Goal: Task Accomplishment & Management: Manage account settings

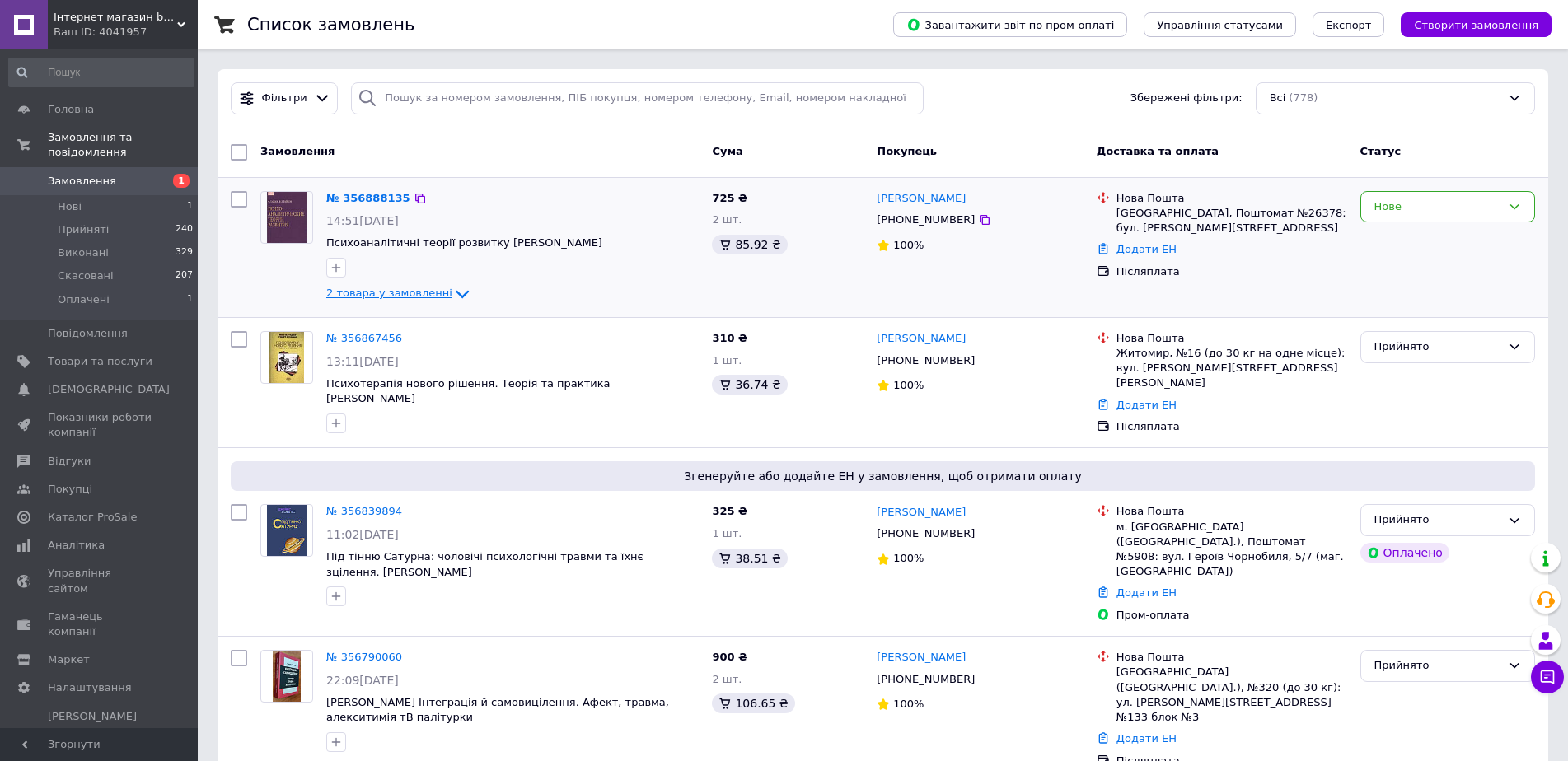
click at [374, 287] on span "2 товара у замовленні" at bounding box center [390, 293] width 126 height 12
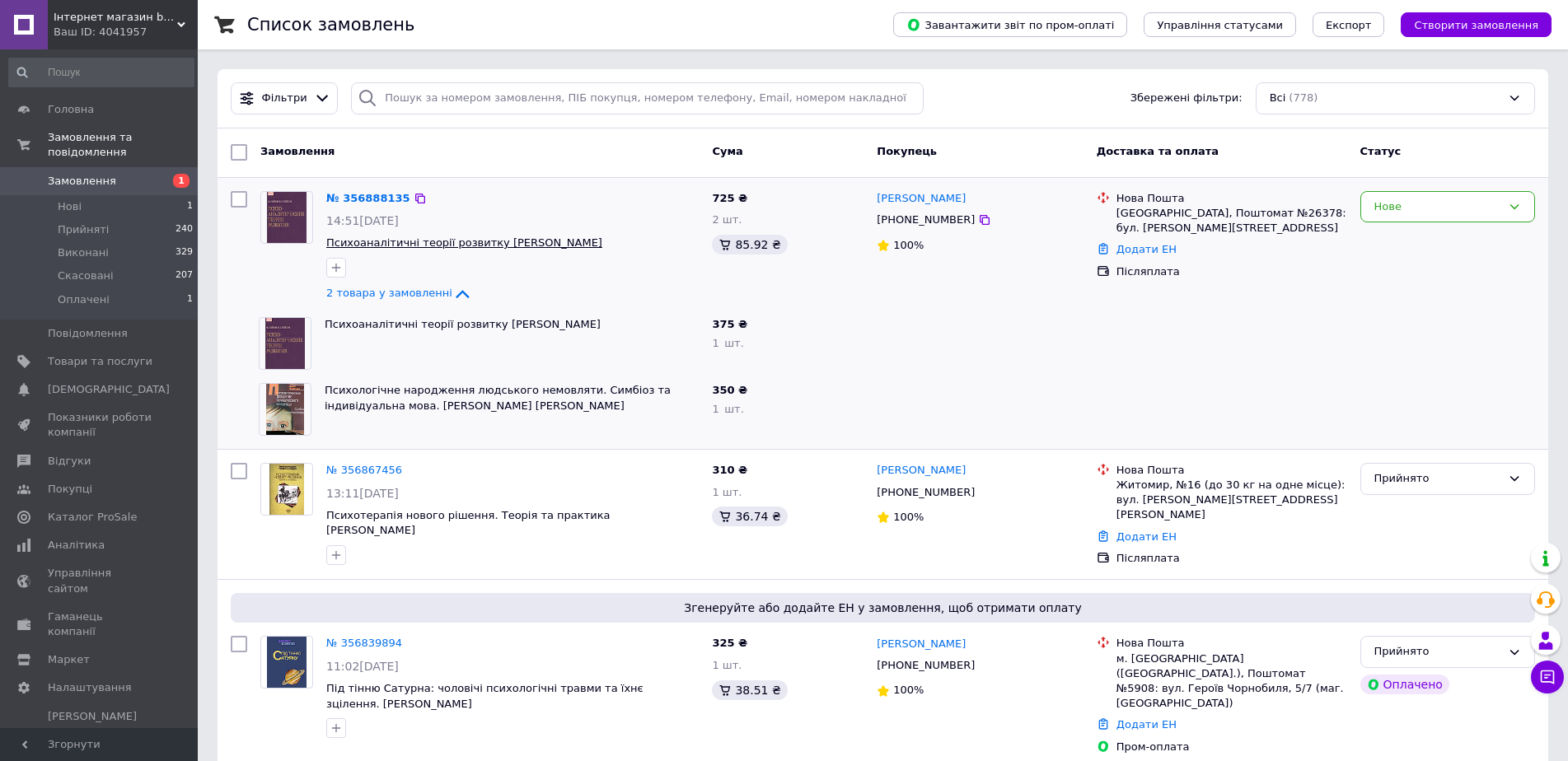
click at [370, 243] on span "Психоаналітичні теорії розвитку [PERSON_NAME]" at bounding box center [464, 242] width 276 height 12
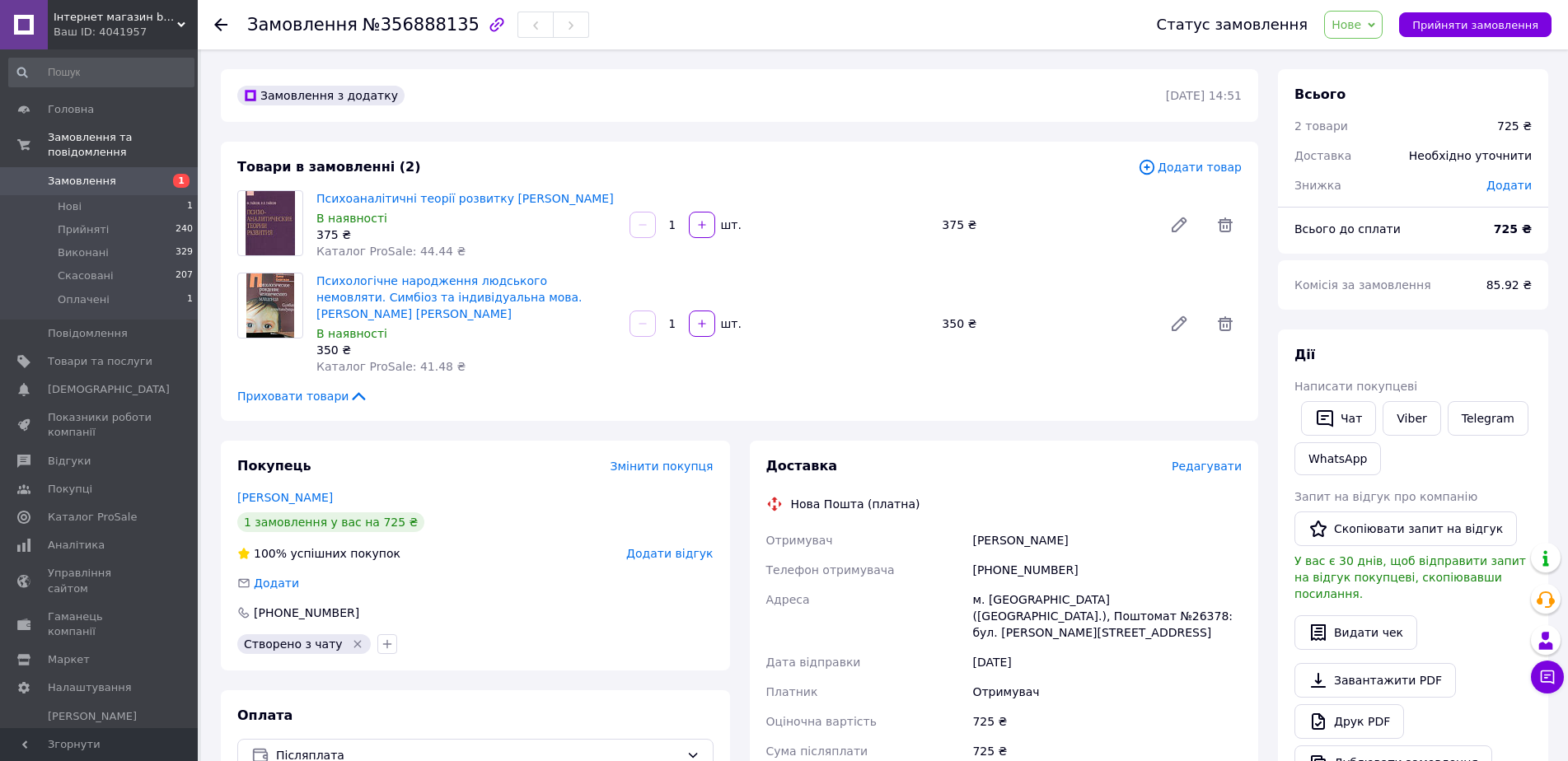
click at [1200, 459] on span "Редагувати" at bounding box center [1206, 466] width 70 height 13
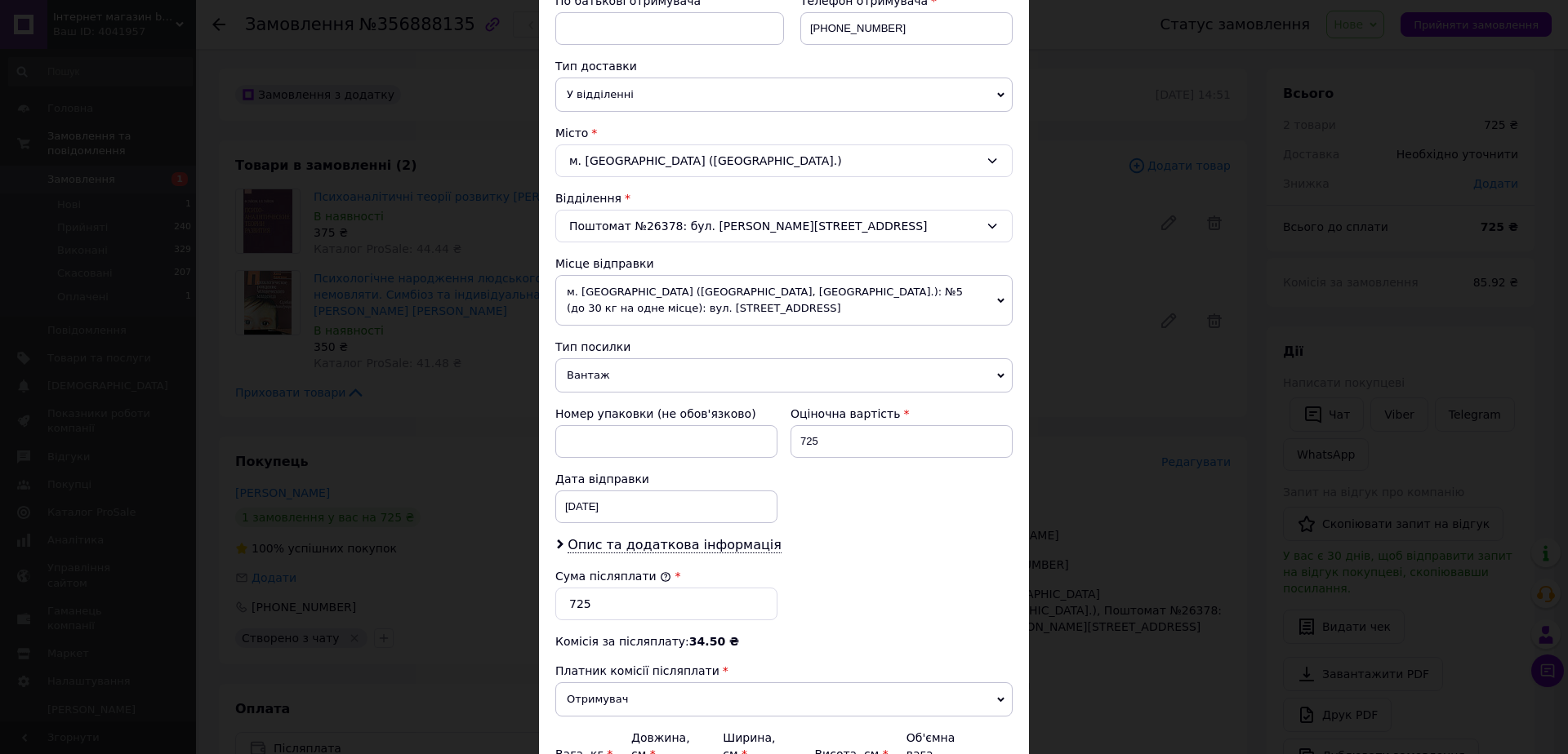
scroll to position [408, 0]
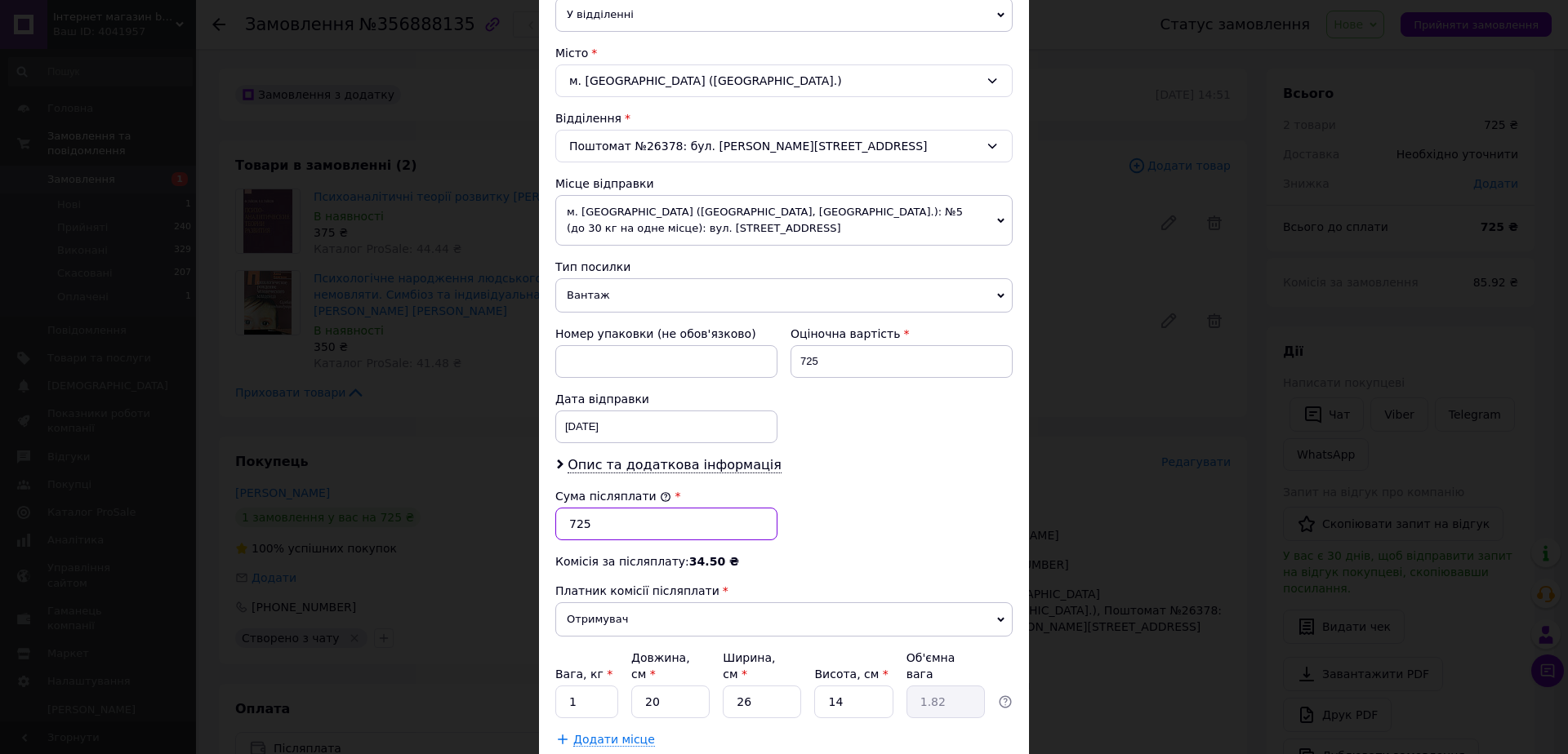
click at [615, 525] on input "725" at bounding box center [666, 524] width 222 height 32
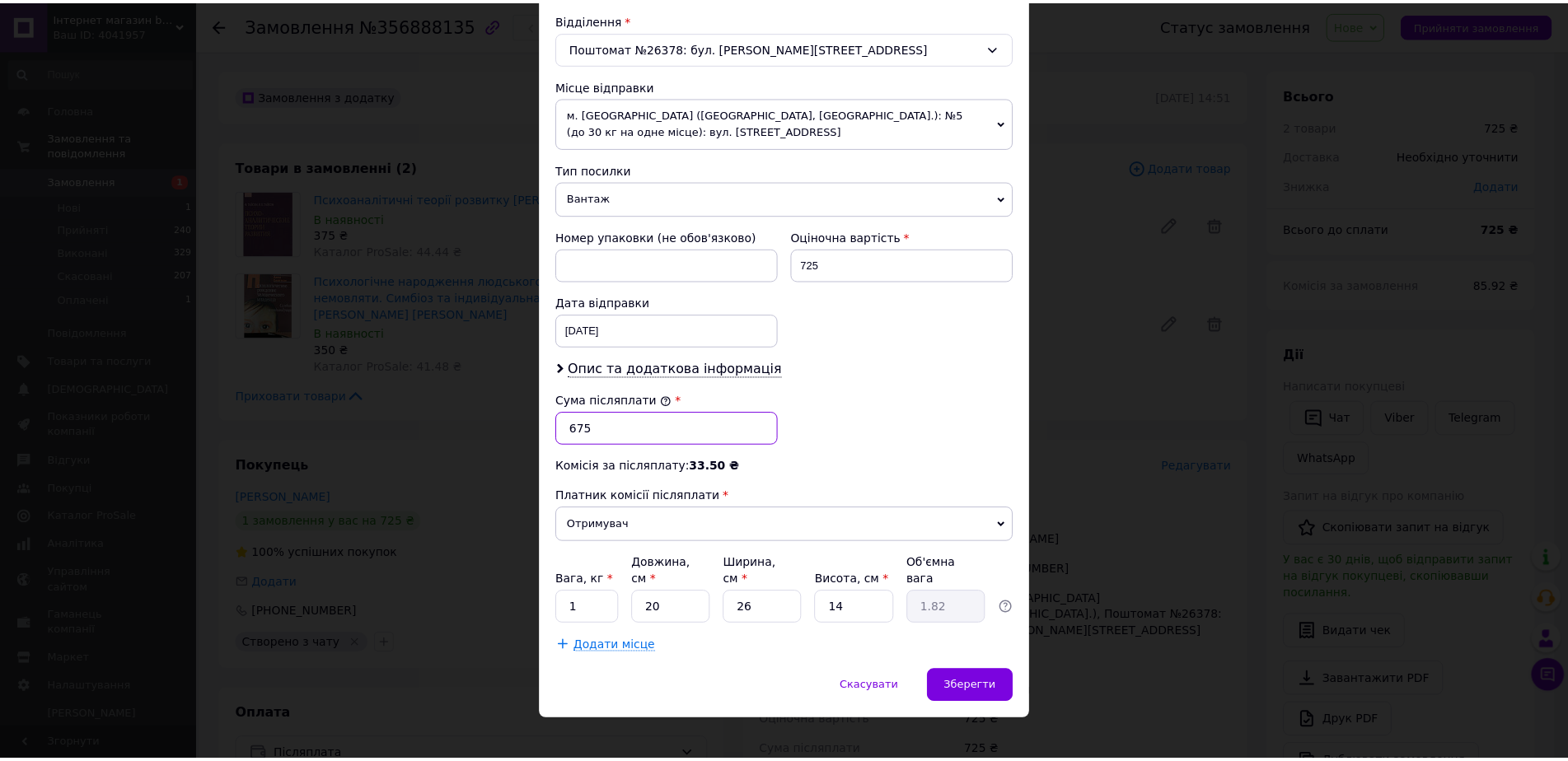
scroll to position [512, 0]
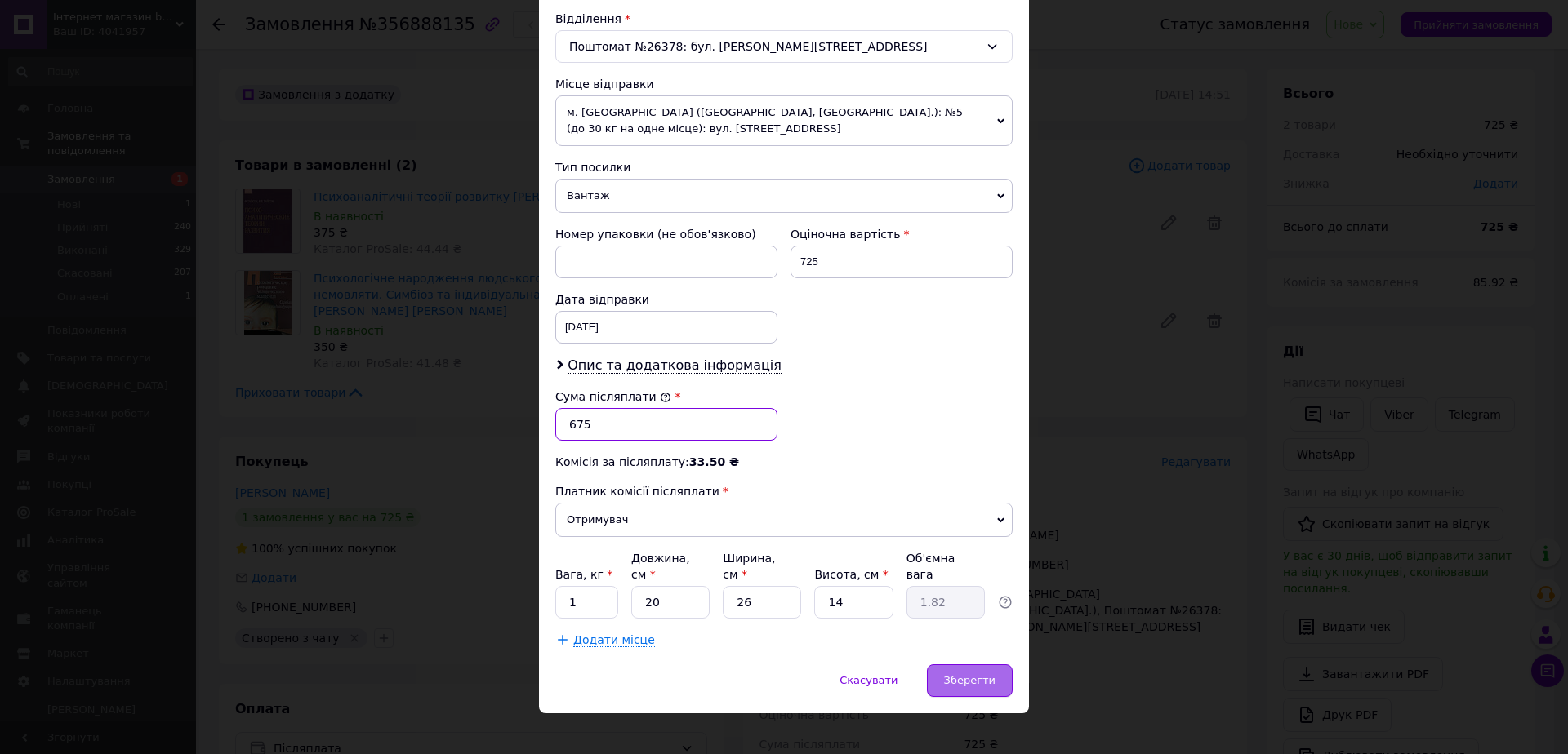
type input "675"
click at [971, 674] on span "Зберегти" at bounding box center [969, 680] width 51 height 12
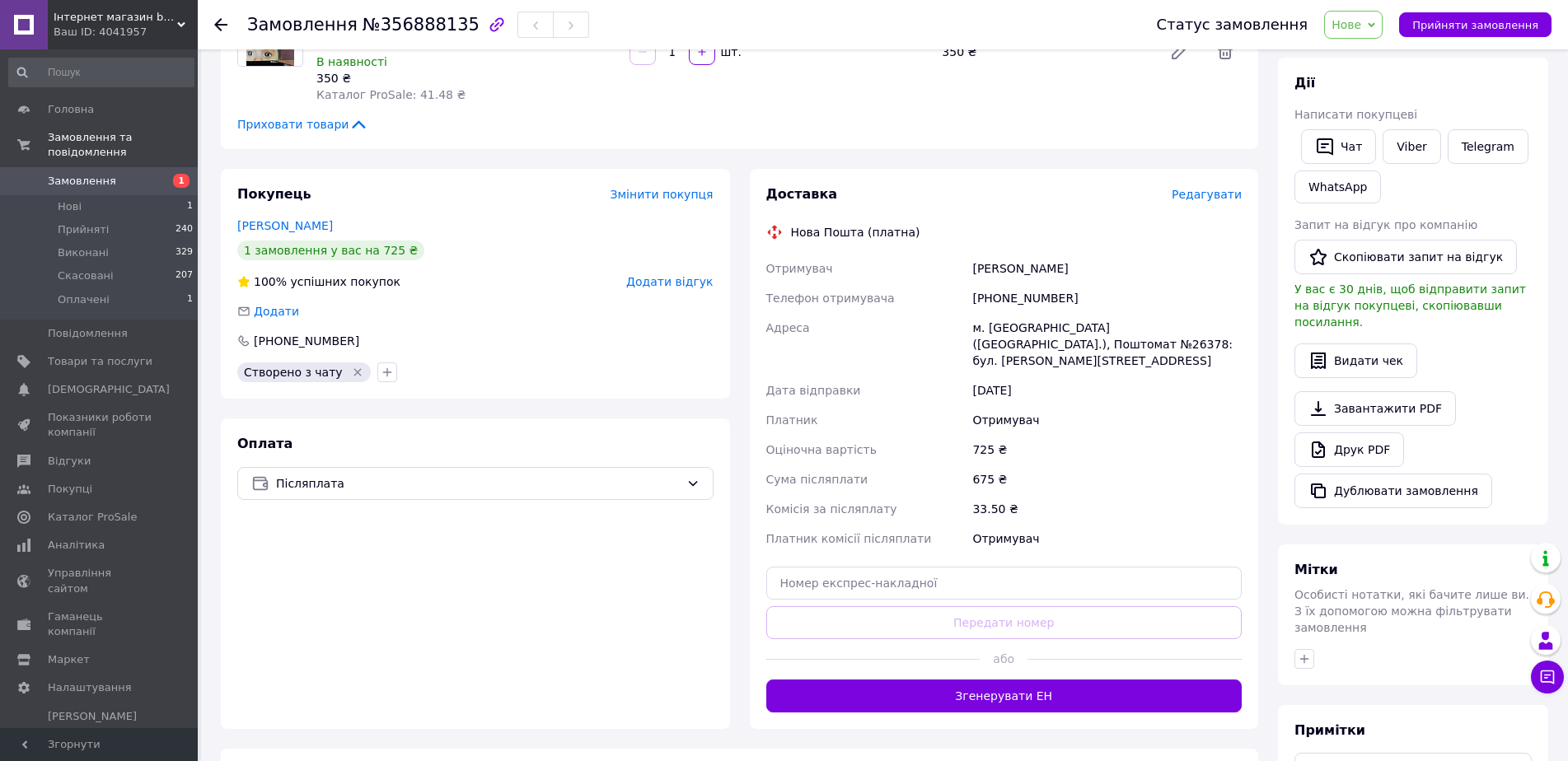
scroll to position [0, 0]
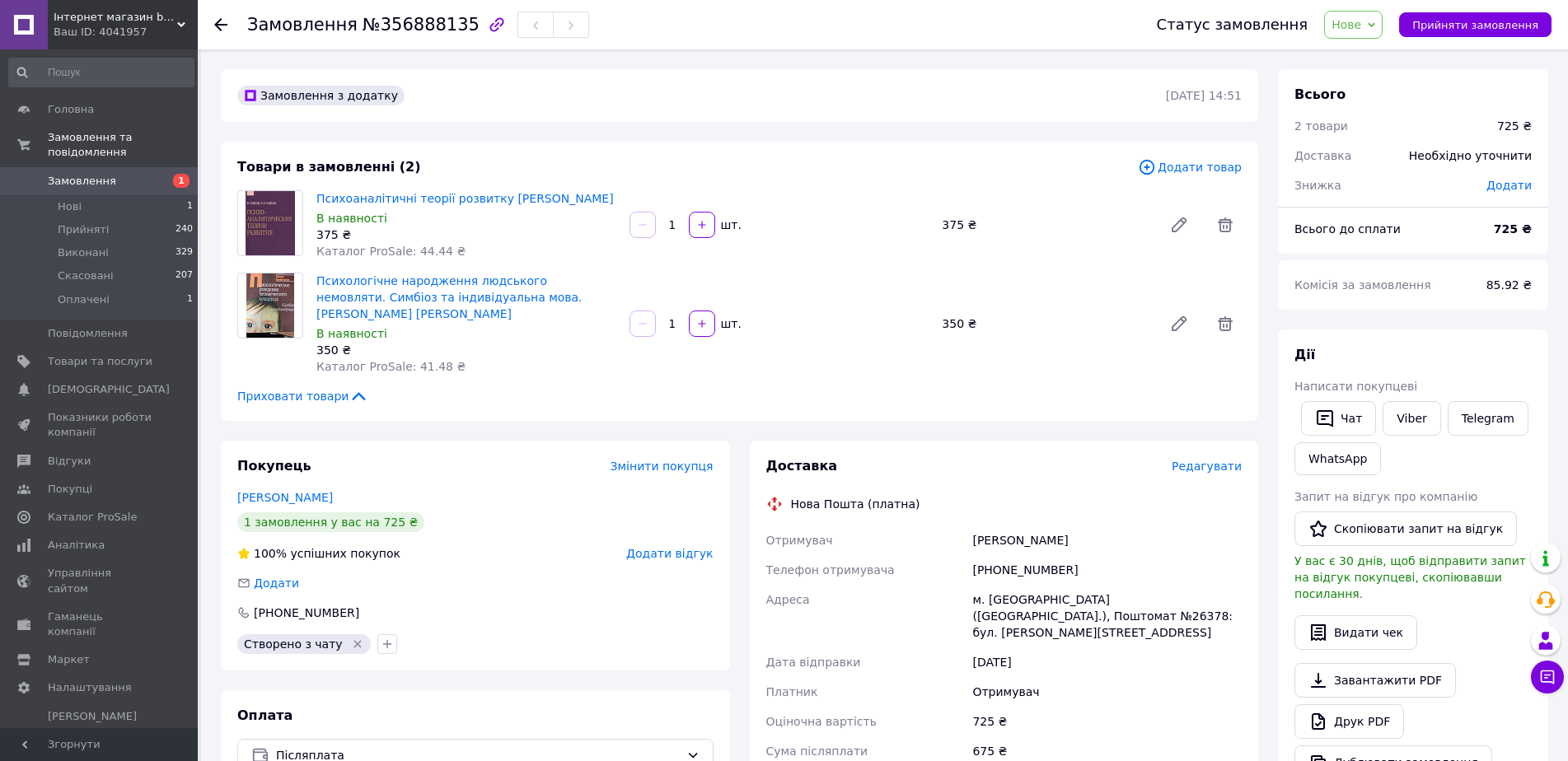
click at [90, 174] on span "Замовлення" at bounding box center [81, 181] width 68 height 14
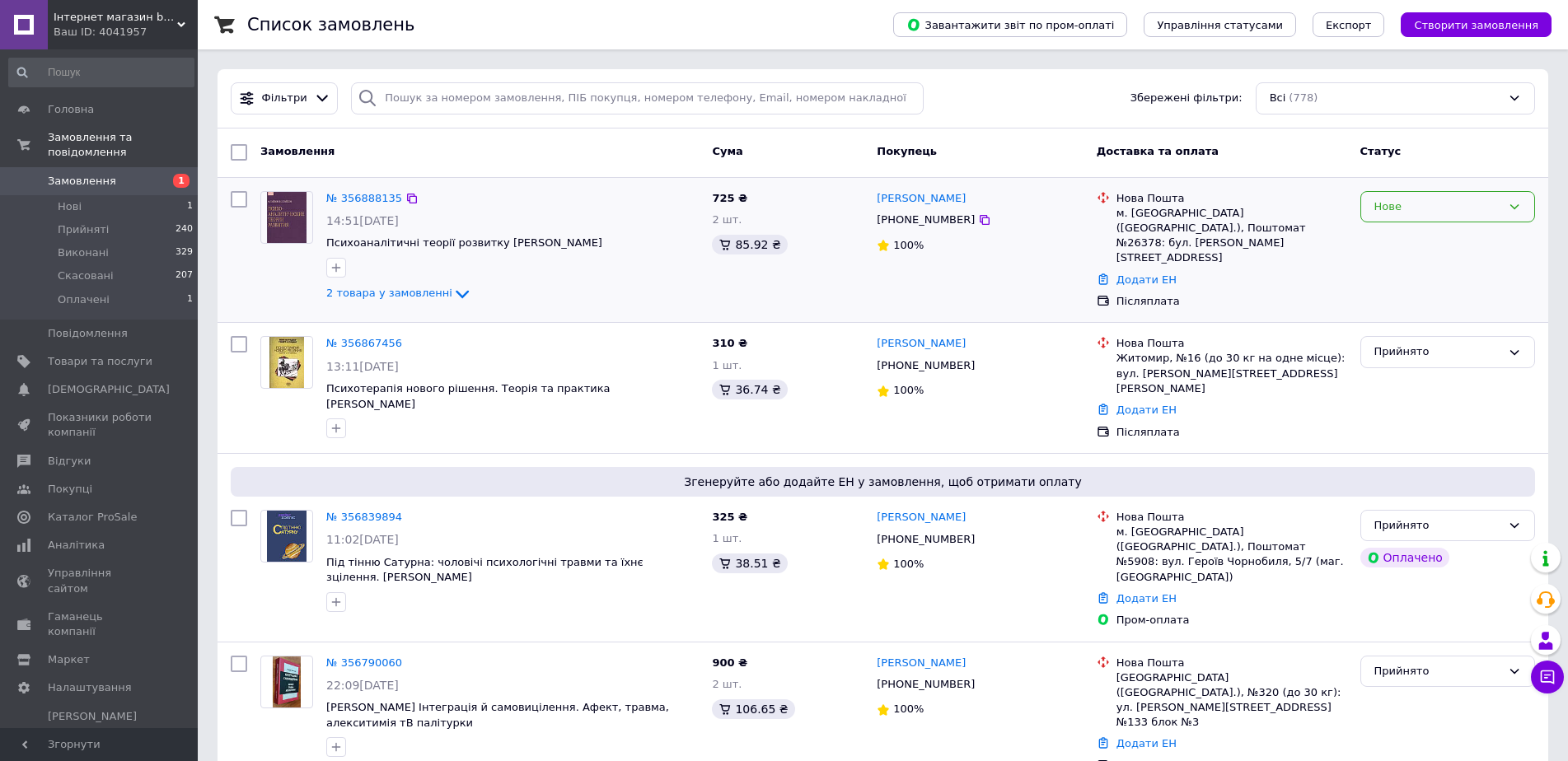
click at [1413, 213] on div "Нове" at bounding box center [1438, 207] width 127 height 17
click at [1404, 241] on li "Прийнято" at bounding box center [1447, 241] width 173 height 31
click at [351, 290] on span "2 товара у замовленні" at bounding box center [390, 293] width 126 height 12
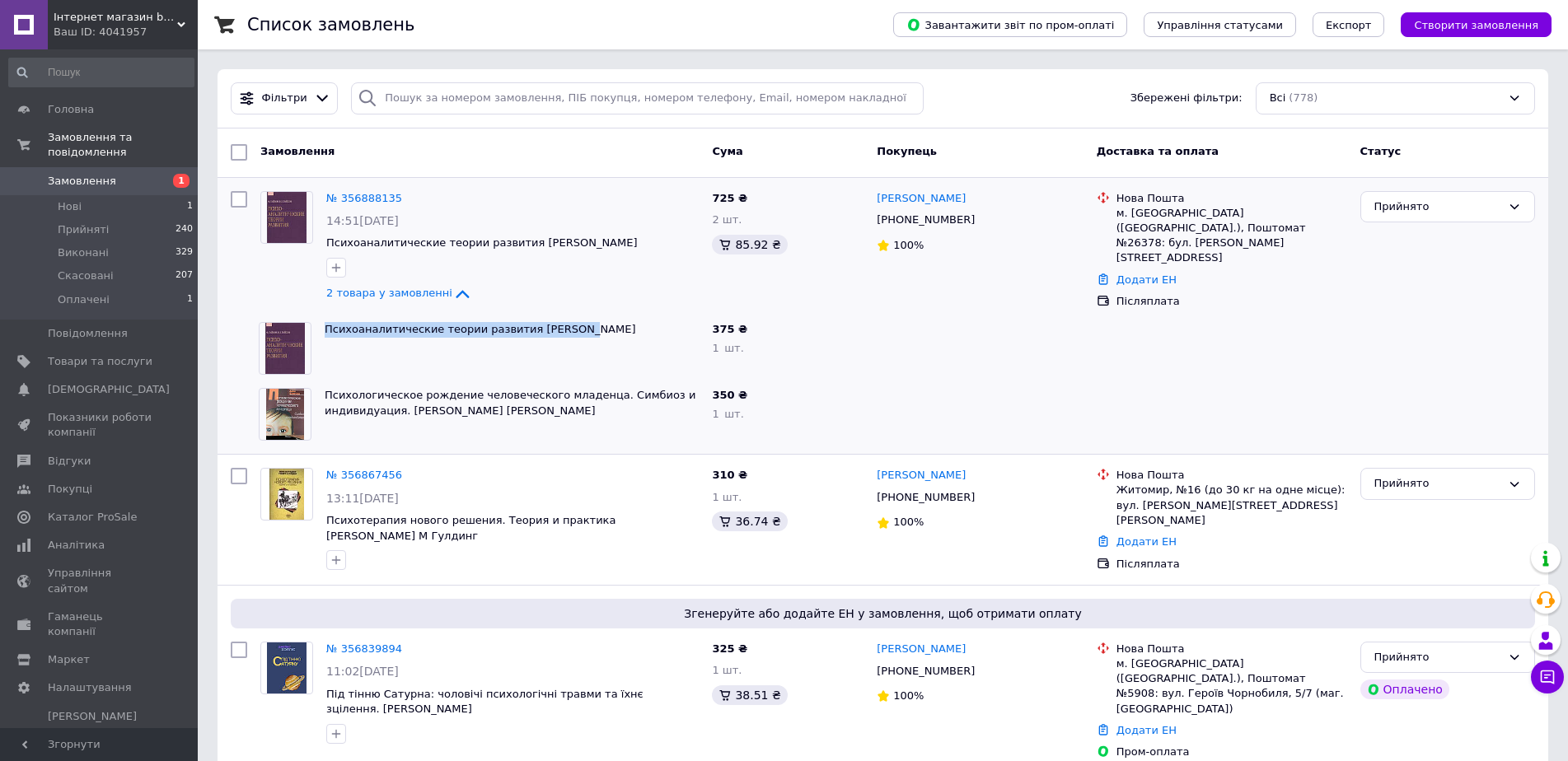
drag, startPoint x: 317, startPoint y: 324, endPoint x: 560, endPoint y: 337, distance: 243.3
click at [560, 337] on div "Психоаналитические теории развития Тайсон Ф." at bounding box center [478, 348] width 453 height 66
copy div "Психоаналитические теории развития Тайсон Ф"
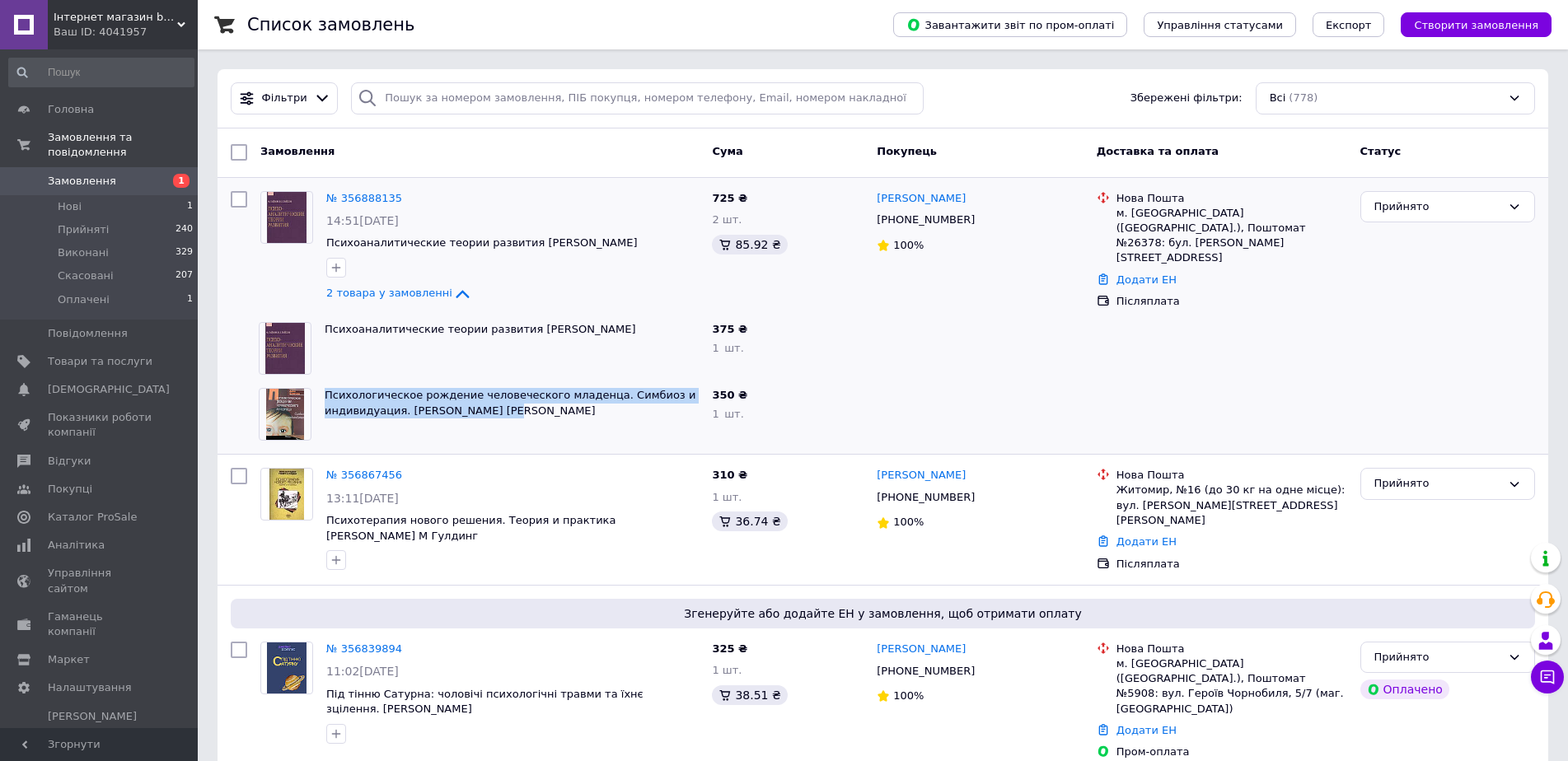
drag, startPoint x: 328, startPoint y: 389, endPoint x: 514, endPoint y: 410, distance: 187.2
click at [514, 410] on div "Психологическое рождение человеческого младенца. Симбиоз и индивидуация. Маргар…" at bounding box center [511, 414] width 388 height 66
copy link "Психологическое рождение человеческого младенца. Симбиоз и индивидуация. Маргар…"
